Goal: Navigation & Orientation: Find specific page/section

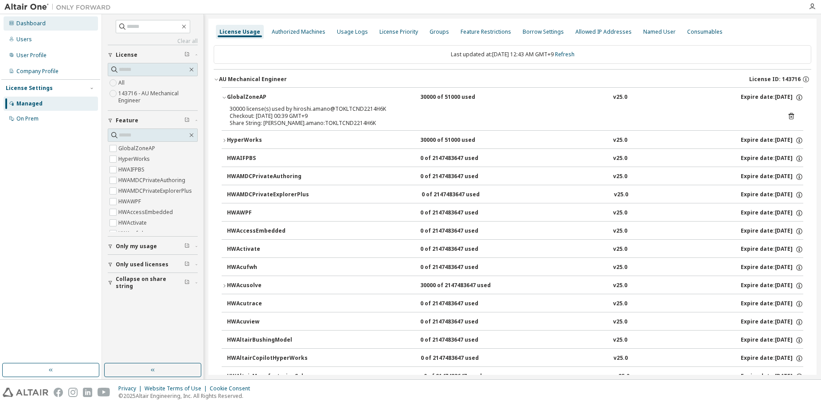
click at [46, 27] on div "Dashboard" at bounding box center [51, 23] width 94 height 14
